Goal: Information Seeking & Learning: Learn about a topic

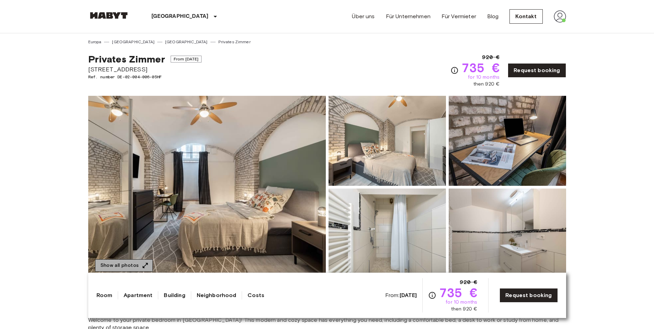
click at [145, 261] on button "Show all photos" at bounding box center [124, 265] width 58 height 13
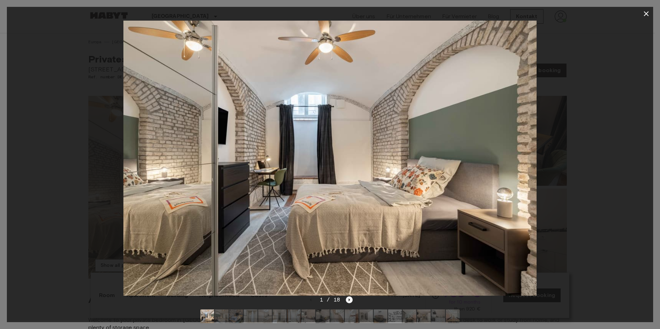
click at [350, 300] on icon "Next image" at bounding box center [349, 299] width 7 height 7
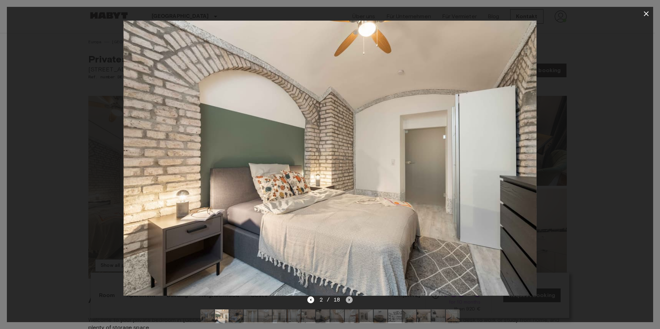
click at [350, 300] on icon "Next image" at bounding box center [349, 299] width 7 height 7
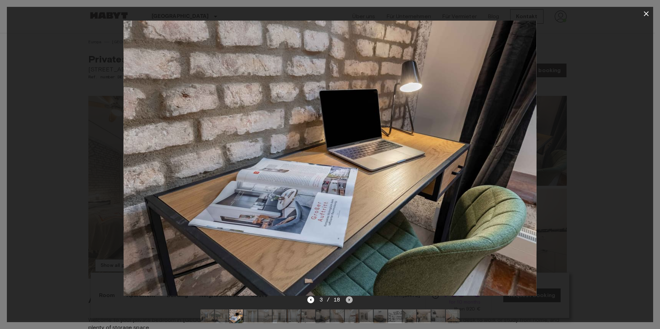
click at [350, 300] on icon "Next image" at bounding box center [349, 299] width 7 height 7
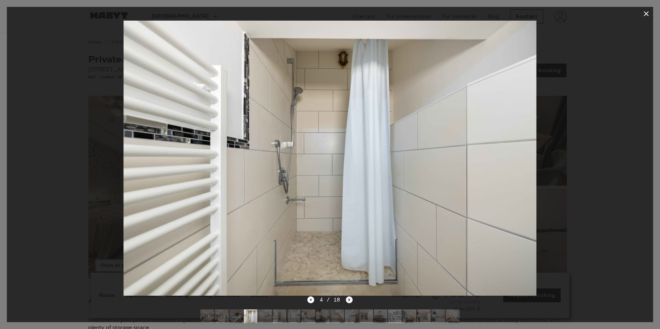
click at [350, 300] on icon "Next image" at bounding box center [349, 299] width 7 height 7
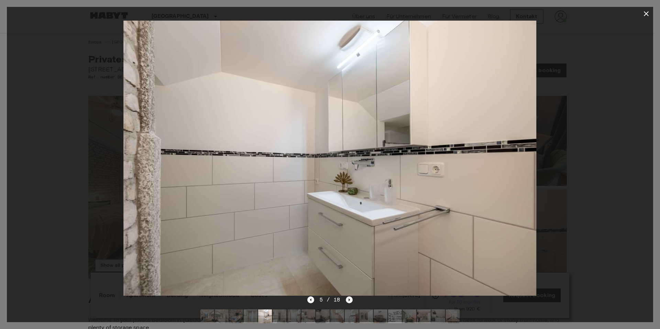
click at [350, 300] on icon "Next image" at bounding box center [349, 299] width 7 height 7
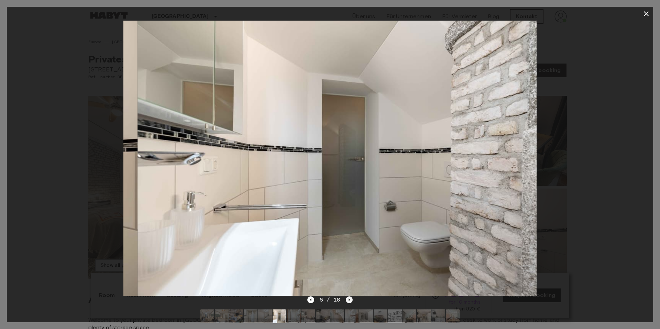
click at [350, 300] on icon "Next image" at bounding box center [349, 299] width 7 height 7
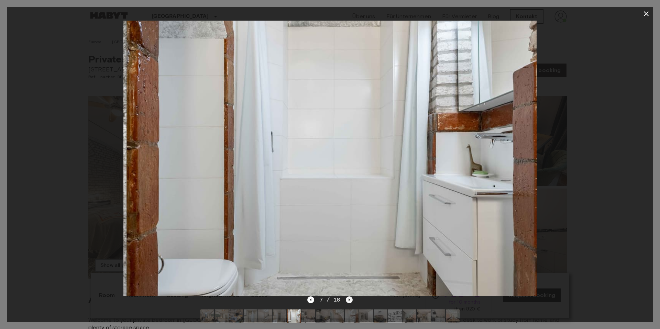
click at [350, 300] on icon "Next image" at bounding box center [349, 299] width 7 height 7
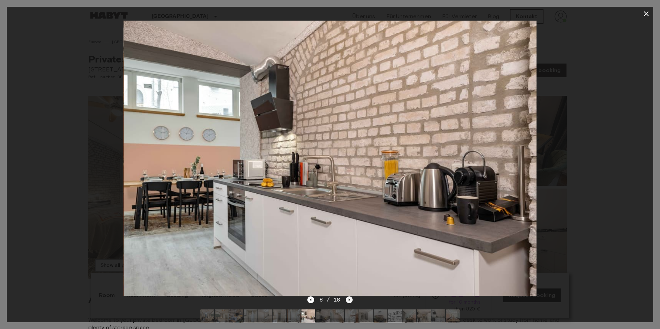
click at [350, 300] on icon "Next image" at bounding box center [349, 299] width 7 height 7
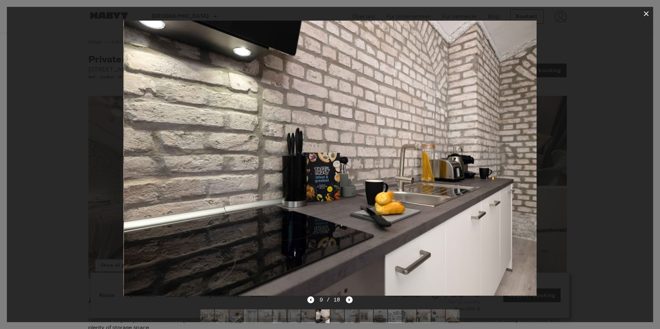
click at [351, 300] on icon "Next image" at bounding box center [349, 299] width 7 height 7
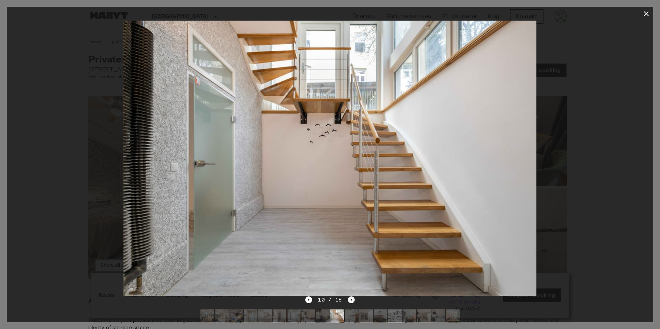
click at [350, 299] on icon "Next image" at bounding box center [351, 299] width 7 height 7
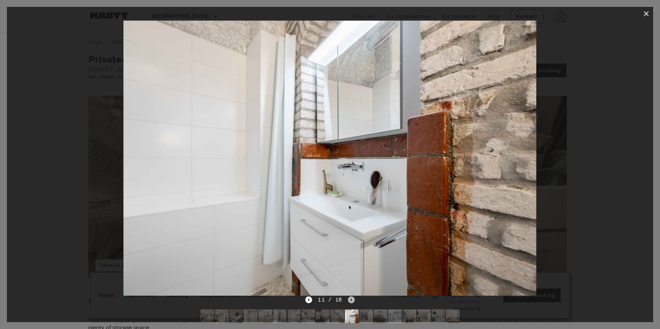
click at [350, 299] on icon "Next image" at bounding box center [351, 299] width 7 height 7
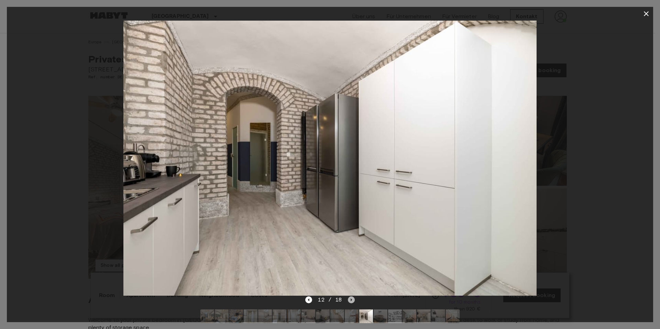
click at [350, 299] on icon "Next image" at bounding box center [351, 299] width 7 height 7
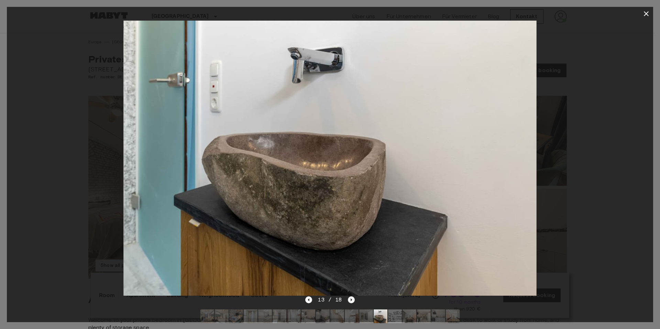
click at [350, 299] on icon "Next image" at bounding box center [351, 299] width 7 height 7
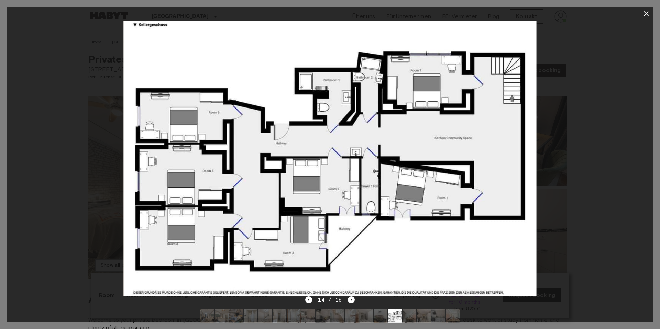
click at [647, 14] on icon "button" at bounding box center [646, 14] width 8 height 8
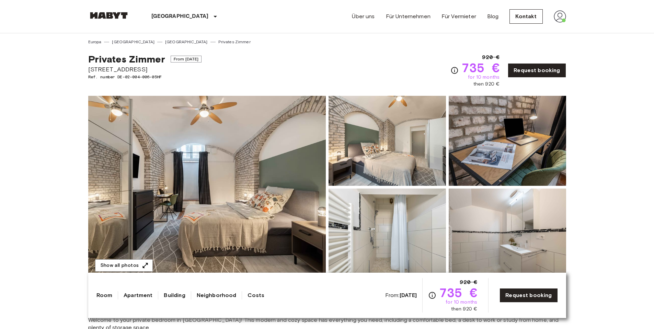
click at [557, 18] on img at bounding box center [560, 16] width 12 height 12
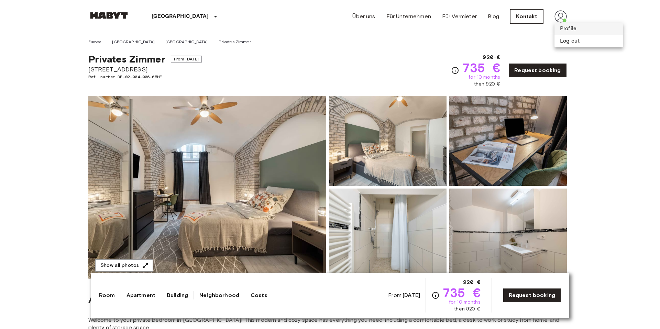
click at [566, 31] on li "Profile" at bounding box center [588, 29] width 69 height 12
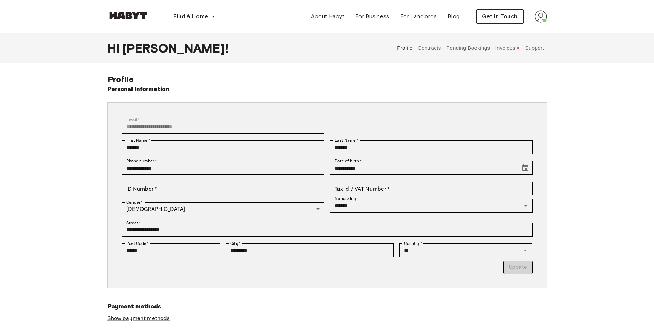
click at [510, 49] on button "Invoices" at bounding box center [508, 48] width 26 height 30
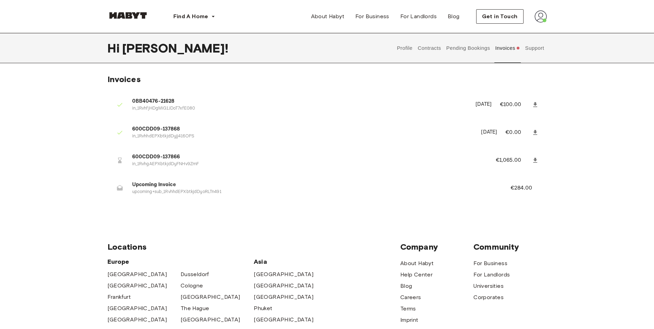
click at [536, 160] on icon at bounding box center [535, 160] width 4 height 5
click at [467, 49] on button "Pending Bookings" at bounding box center [469, 48] width 46 height 30
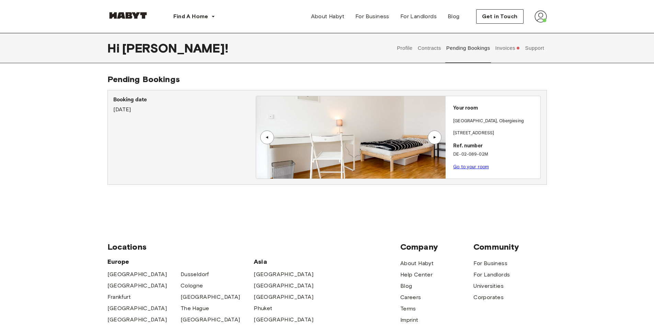
click at [470, 168] on link "Go to your room" at bounding box center [471, 166] width 36 height 5
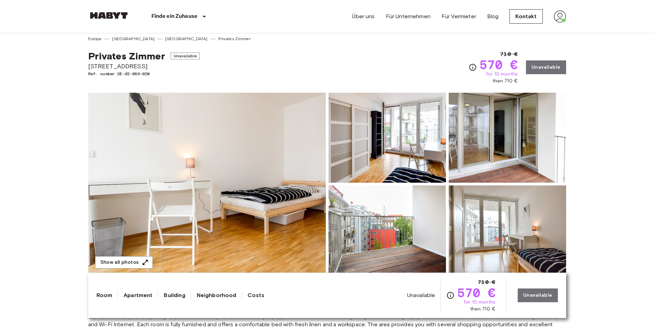
scroll to position [8, 0]
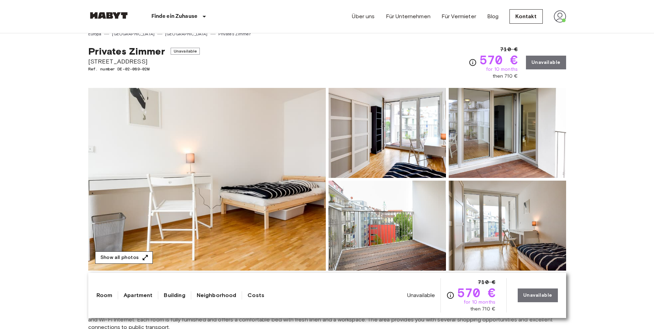
click at [130, 259] on button "Show all photos" at bounding box center [124, 257] width 58 height 13
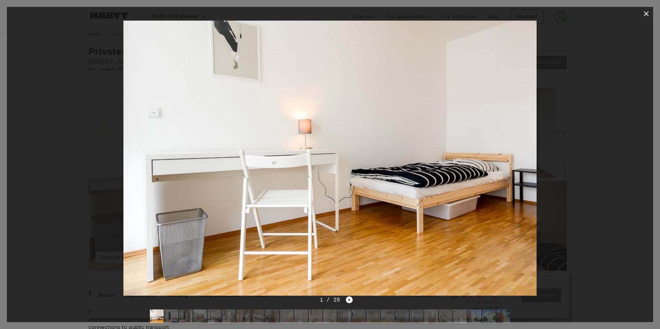
click at [349, 300] on icon "Next image" at bounding box center [349, 299] width 1 height 3
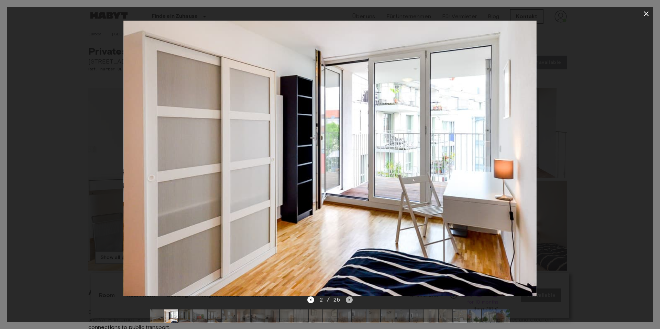
click at [347, 301] on icon "Next image" at bounding box center [349, 299] width 7 height 7
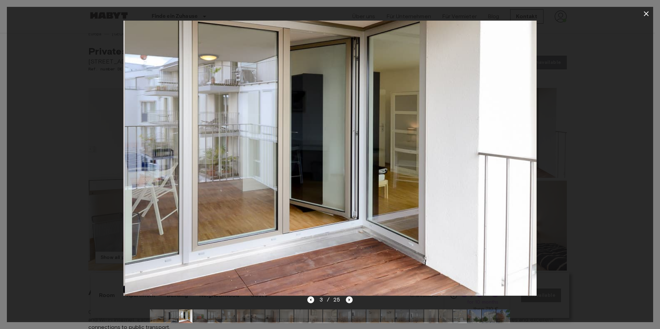
click at [347, 301] on icon "Next image" at bounding box center [349, 299] width 7 height 7
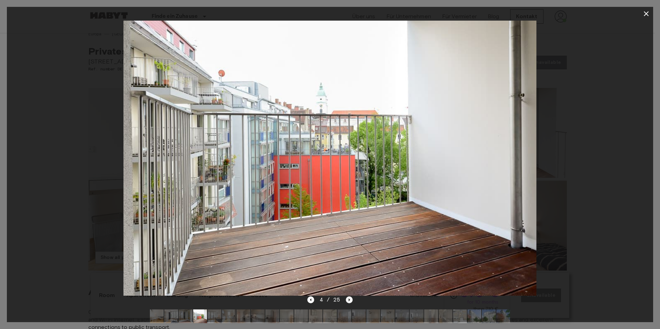
click at [346, 300] on icon "Next image" at bounding box center [349, 299] width 7 height 7
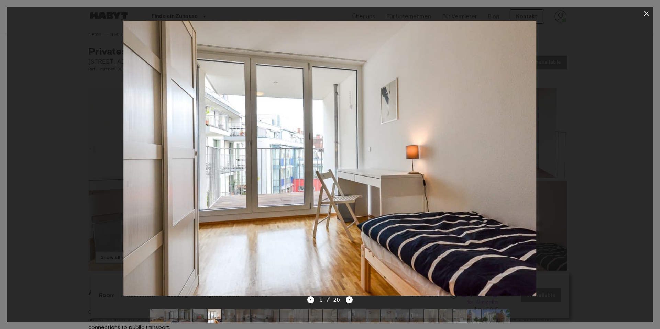
click at [344, 298] on div "5 / 25" at bounding box center [330, 300] width 46 height 8
click at [346, 300] on icon "Next image" at bounding box center [349, 299] width 7 height 7
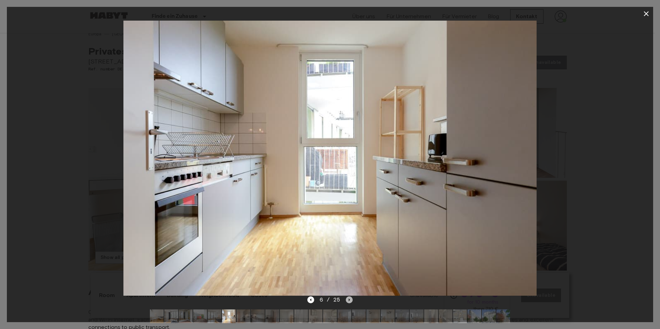
click at [348, 299] on icon "Next image" at bounding box center [349, 299] width 7 height 7
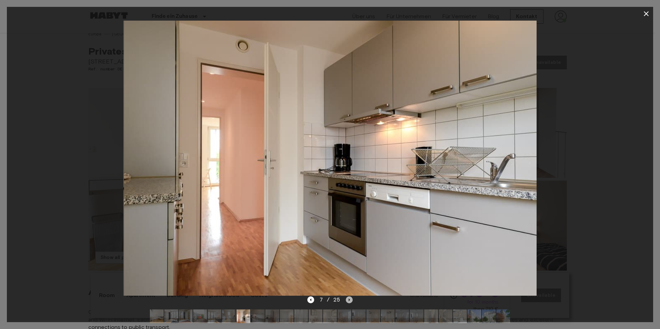
click at [347, 299] on icon "Next image" at bounding box center [349, 299] width 7 height 7
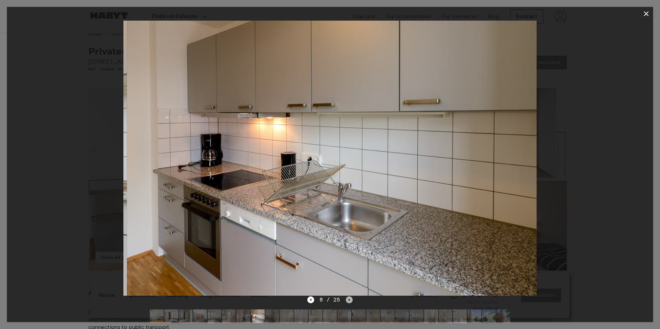
click at [347, 299] on icon "Next image" at bounding box center [349, 299] width 7 height 7
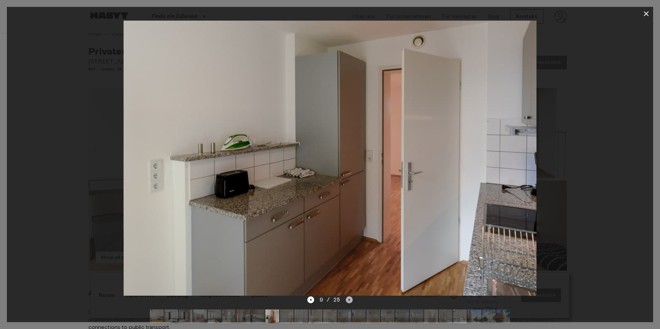
click at [347, 299] on icon "Next image" at bounding box center [349, 299] width 7 height 7
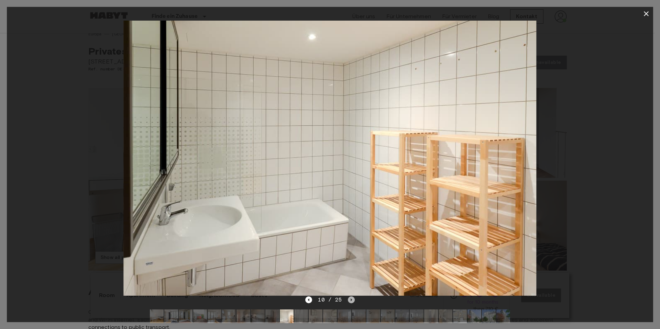
click at [349, 299] on icon "Next image" at bounding box center [351, 299] width 7 height 7
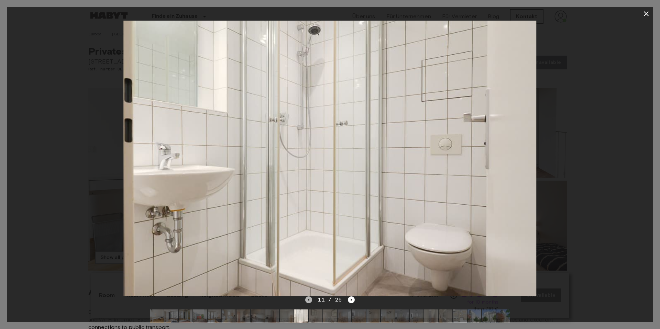
click at [309, 301] on icon "Previous image" at bounding box center [308, 299] width 1 height 3
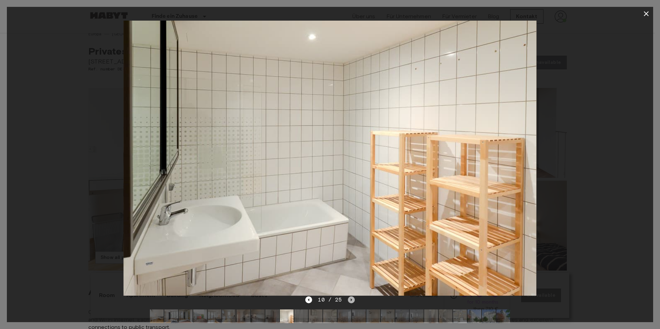
click at [350, 301] on icon "Next image" at bounding box center [350, 299] width 1 height 3
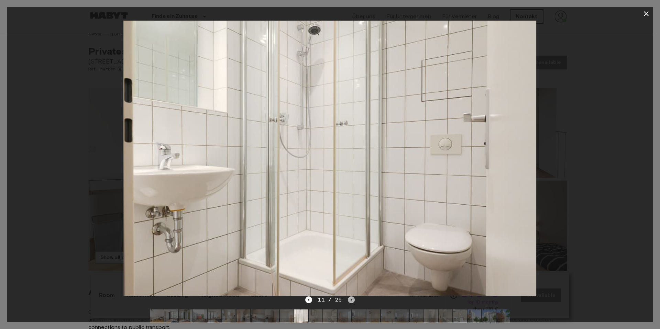
click at [350, 301] on icon "Next image" at bounding box center [350, 299] width 1 height 3
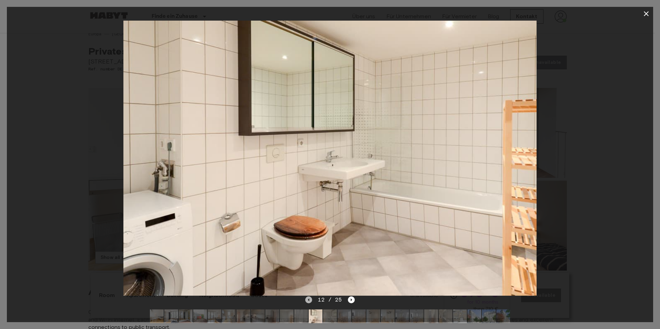
click at [309, 301] on icon "Previous image" at bounding box center [308, 299] width 1 height 3
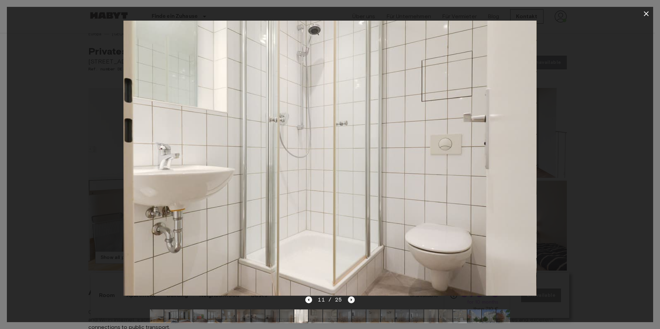
click at [351, 298] on icon "Next image" at bounding box center [351, 299] width 7 height 7
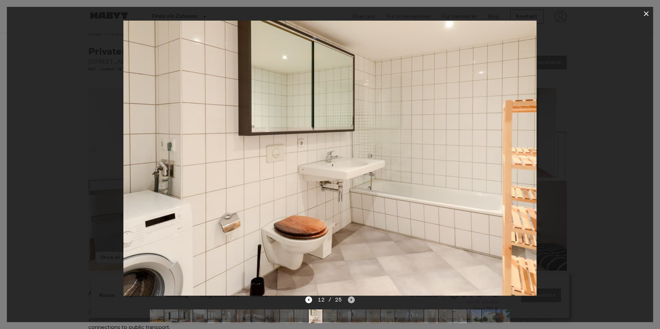
click at [351, 298] on icon "Next image" at bounding box center [351, 299] width 7 height 7
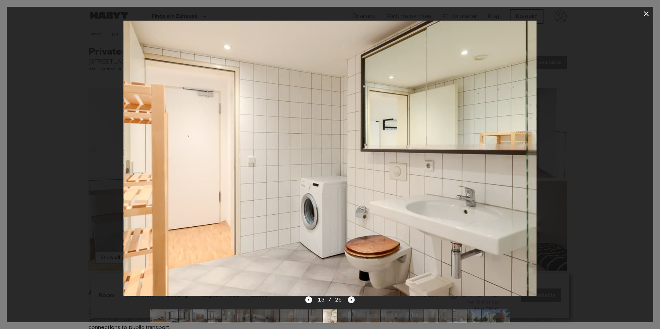
click at [351, 298] on icon "Next image" at bounding box center [351, 299] width 7 height 7
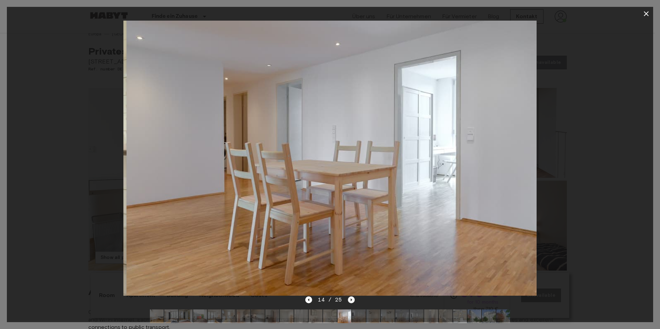
click at [351, 298] on icon "Next image" at bounding box center [351, 299] width 7 height 7
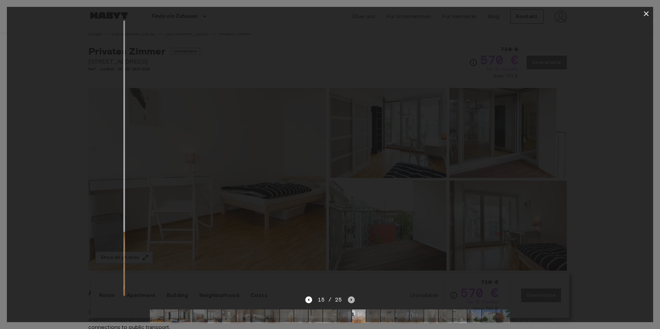
click at [351, 298] on icon "Next image" at bounding box center [351, 299] width 7 height 7
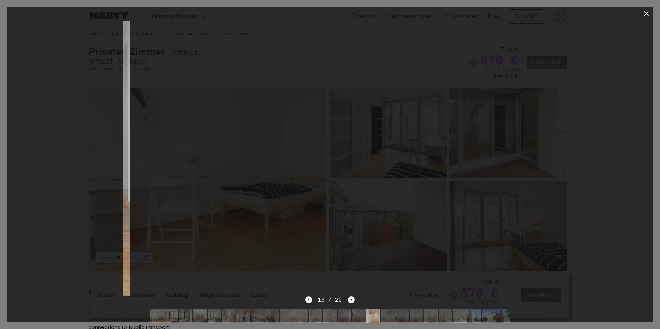
click at [351, 298] on icon "Next image" at bounding box center [351, 299] width 7 height 7
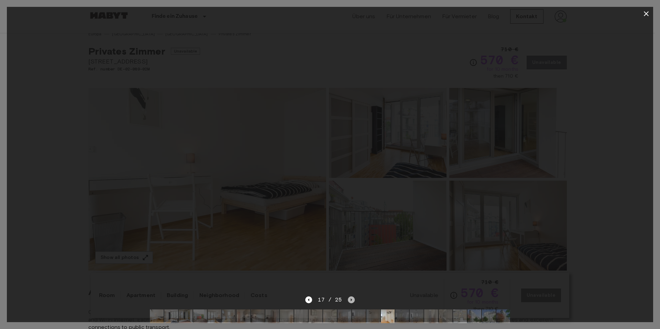
click at [351, 298] on icon "Next image" at bounding box center [351, 299] width 7 height 7
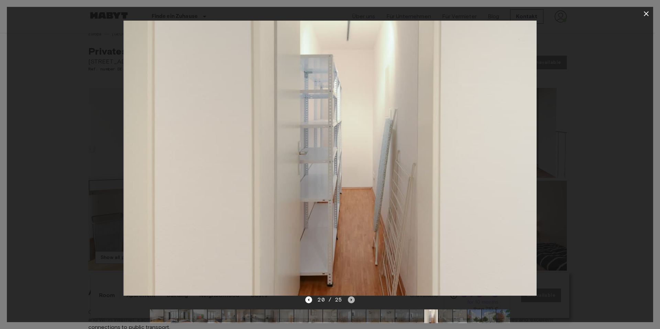
click at [351, 298] on icon "Next image" at bounding box center [351, 299] width 7 height 7
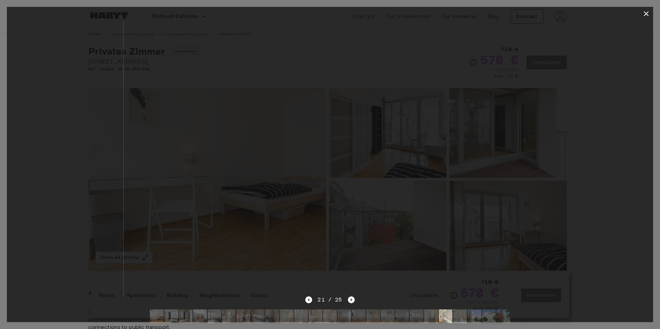
click at [349, 299] on icon "Next image" at bounding box center [351, 299] width 7 height 7
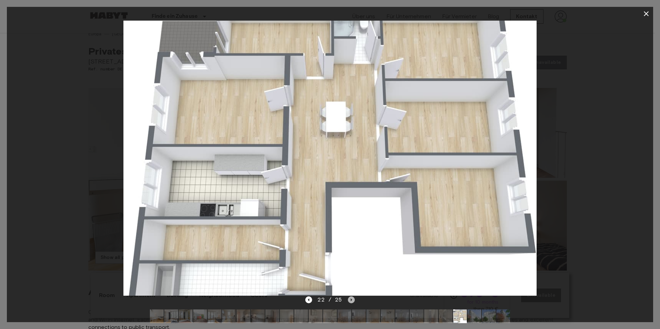
click at [349, 299] on icon "Next image" at bounding box center [351, 299] width 7 height 7
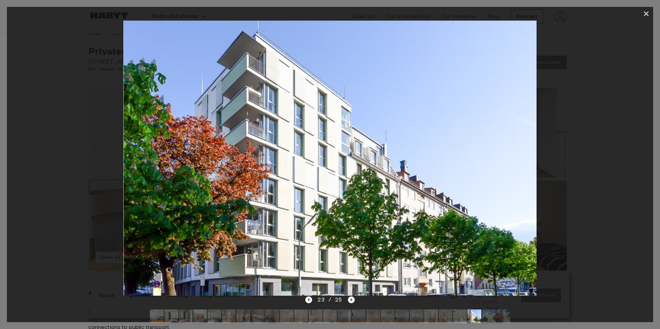
click at [350, 300] on icon "Next image" at bounding box center [350, 299] width 1 height 3
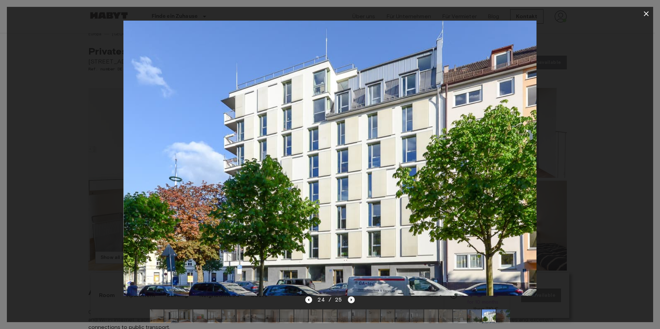
click at [350, 300] on icon "Next image" at bounding box center [350, 299] width 1 height 3
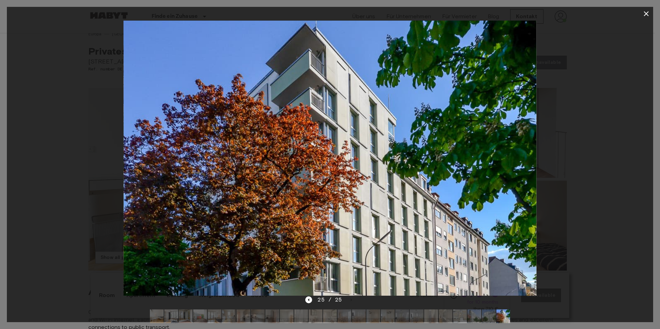
click at [348, 297] on div "25 / 25" at bounding box center [329, 300] width 49 height 8
click at [646, 14] on icon "button" at bounding box center [645, 13] width 5 height 5
